Goal: Task Accomplishment & Management: Complete application form

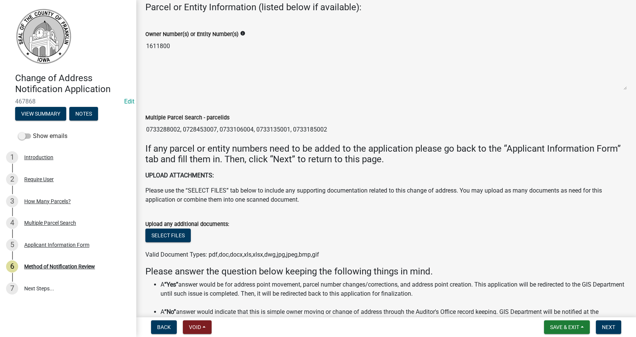
scroll to position [114, 0]
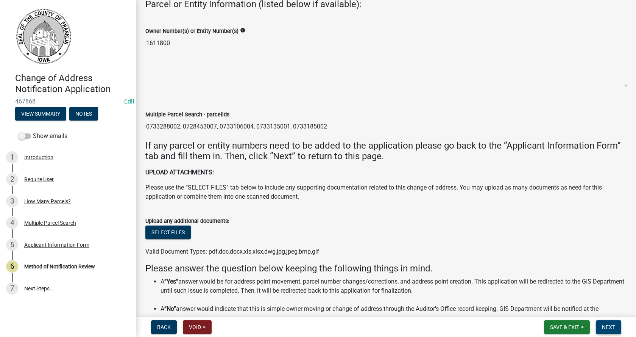
click at [607, 325] on span "Next" at bounding box center [608, 327] width 13 height 6
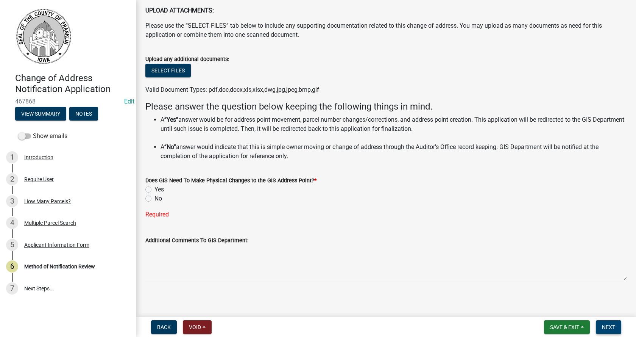
scroll to position [277, 0]
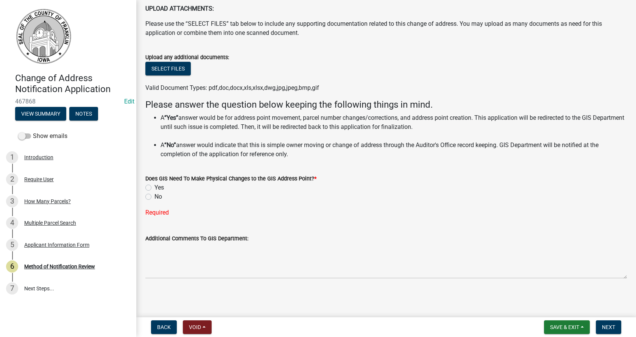
click at [154, 197] on label "No" at bounding box center [158, 196] width 8 height 9
click at [154, 197] on input "No" at bounding box center [156, 194] width 5 height 5
radio input "true"
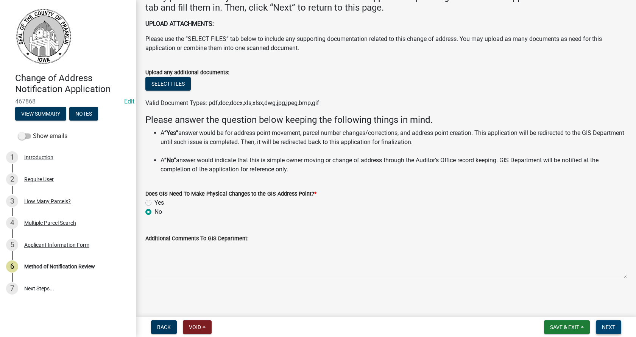
click at [608, 324] on span "Next" at bounding box center [608, 327] width 13 height 6
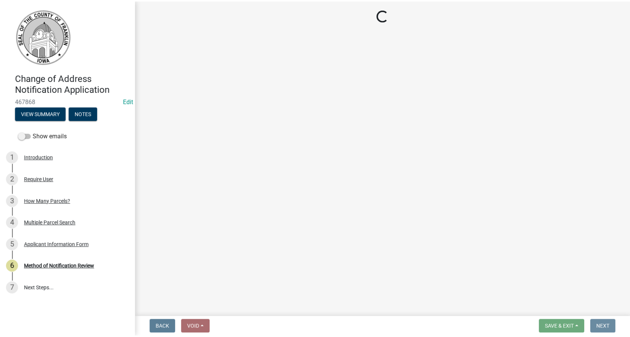
scroll to position [0, 0]
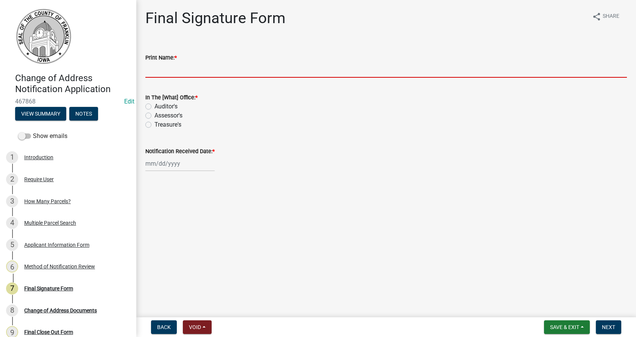
click at [175, 65] on input "Print Name: *" at bounding box center [386, 70] width 482 height 16
type input "[PERSON_NAME]"
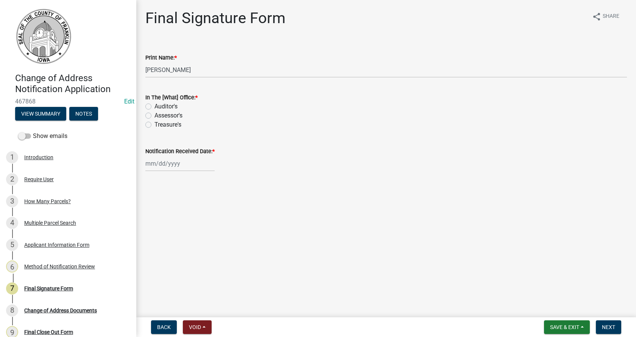
click at [154, 114] on label "Assessor's" at bounding box center [168, 115] width 28 height 9
click at [154, 114] on input "Assessor's" at bounding box center [156, 113] width 5 height 5
radio input "true"
click at [157, 161] on div at bounding box center [179, 164] width 69 height 16
select select "8"
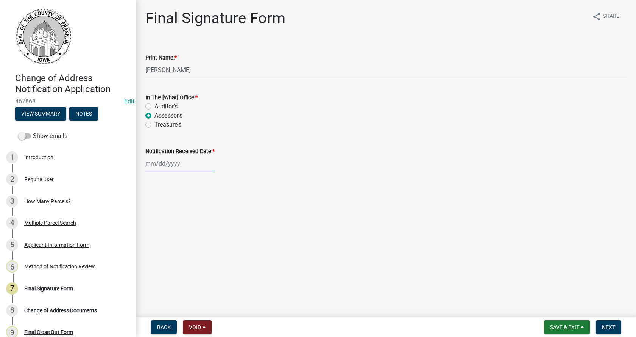
select select "2025"
click at [157, 186] on div "Mo" at bounding box center [153, 192] width 12 height 12
click at [153, 252] on div "25" at bounding box center [153, 252] width 12 height 12
type input "[DATE]"
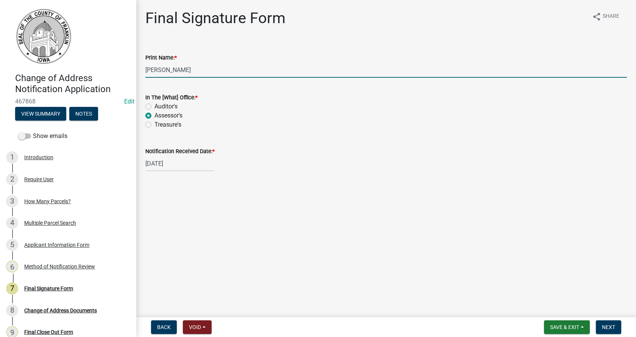
drag, startPoint x: 181, startPoint y: 70, endPoint x: 121, endPoint y: 75, distance: 59.7
click at [121, 75] on div "Change of Address Notification Application 467868 Edit View Summary Notes Show …" at bounding box center [318, 168] width 636 height 337
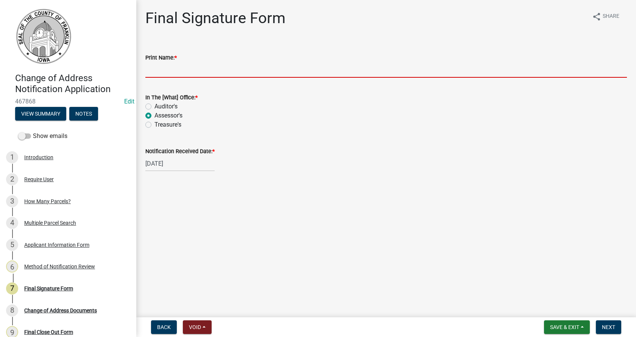
click at [150, 104] on div "In The [What] Office: * Auditor's Assessor's Treasure's" at bounding box center [386, 111] width 482 height 36
click at [173, 70] on input "Print Name: *" at bounding box center [386, 70] width 482 height 16
type input "[PERSON_NAME]"
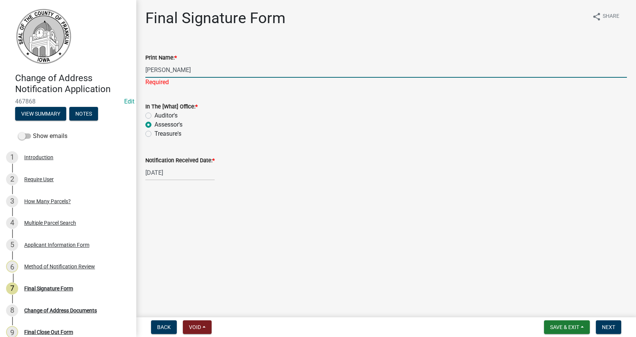
click at [149, 116] on div "In The [What] Office: * Auditor's Assessor's Treasure's" at bounding box center [386, 120] width 482 height 36
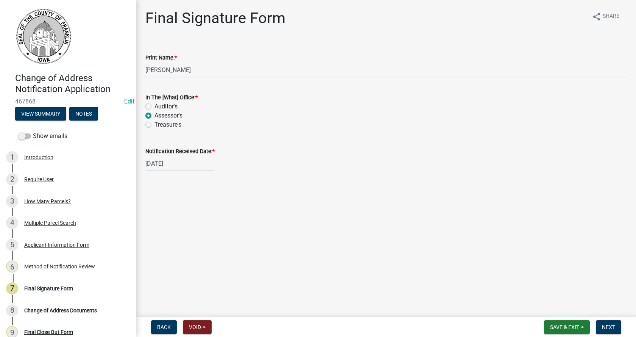
click at [154, 105] on label "Auditor's" at bounding box center [165, 106] width 23 height 9
click at [154, 105] on input "Auditor's" at bounding box center [156, 104] width 5 height 5
radio input "true"
click at [615, 326] on span "Next" at bounding box center [608, 327] width 13 height 6
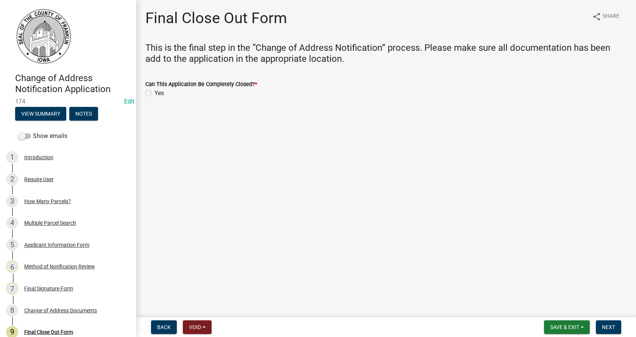
click at [154, 92] on label "Yes" at bounding box center [158, 93] width 9 height 9
click at [154, 92] on input "Yes" at bounding box center [156, 91] width 5 height 5
radio input "true"
click at [605, 322] on button "Next" at bounding box center [608, 327] width 25 height 14
